Goal: Transaction & Acquisition: Purchase product/service

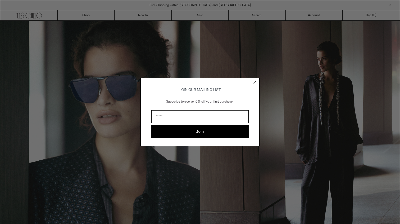
click at [254, 81] on icon "Close dialog" at bounding box center [255, 82] width 2 height 2
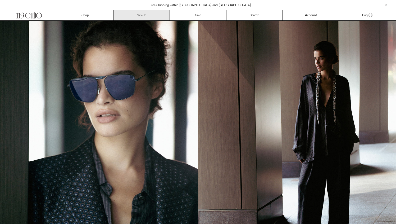
click at [138, 14] on link "New In" at bounding box center [142, 15] width 56 height 10
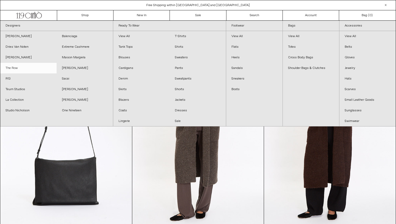
click at [17, 69] on link "The Row" at bounding box center [28, 68] width 56 height 11
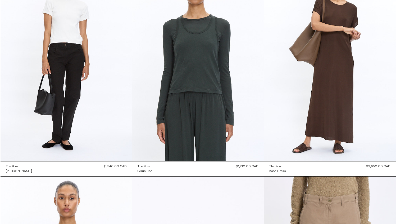
scroll to position [1562, 0]
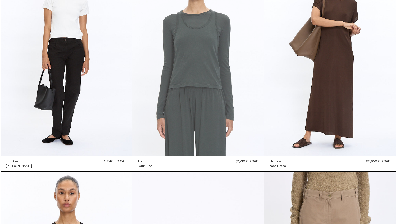
click at [219, 99] on at bounding box center [198, 56] width 132 height 197
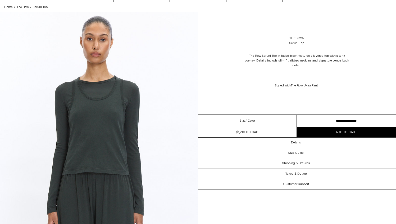
click at [250, 123] on span "/ Color" at bounding box center [251, 120] width 10 height 5
select select "**********"
click option "**********" at bounding box center [0, 0] width 0 height 0
click at [114, 140] on img at bounding box center [99, 135] width 198 height 247
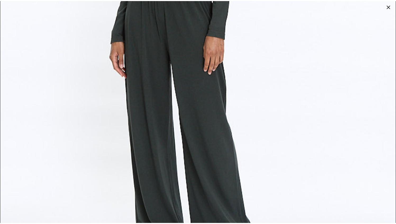
scroll to position [2251, 0]
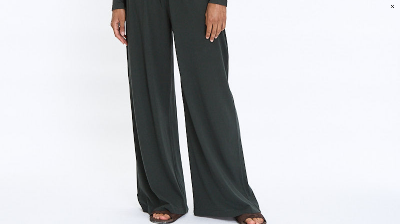
click at [392, 6] on div at bounding box center [392, 6] width 7 height 7
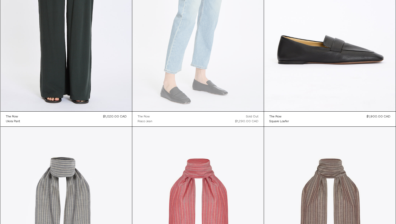
scroll to position [2672, 0]
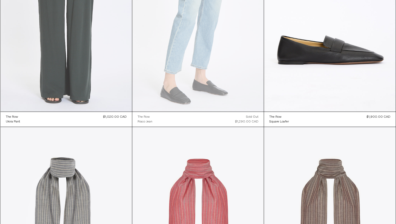
click at [84, 69] on at bounding box center [67, 12] width 132 height 197
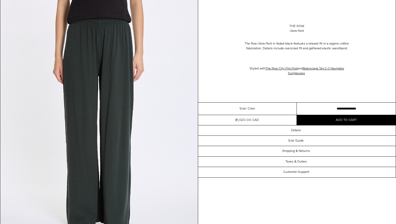
scroll to position [36, 0]
click option "**********" at bounding box center [0, 0] width 0 height 0
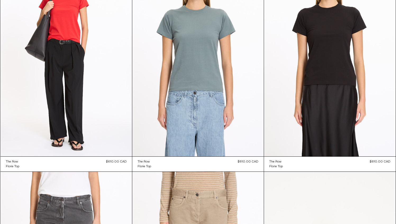
scroll to position [3714, 0]
